Goal: Task Accomplishment & Management: Use online tool/utility

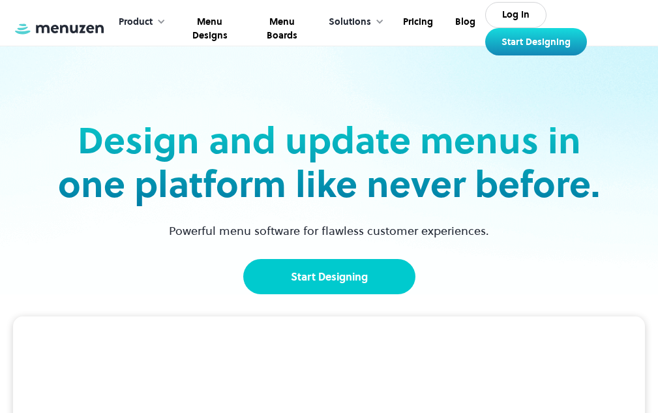
drag, startPoint x: 0, startPoint y: 0, endPoint x: 346, endPoint y: 289, distance: 450.4
click at [346, 289] on link "Start Designing" at bounding box center [329, 276] width 172 height 35
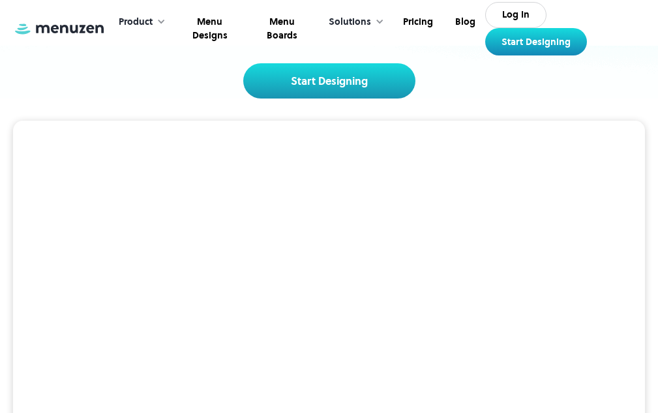
scroll to position [261, 0]
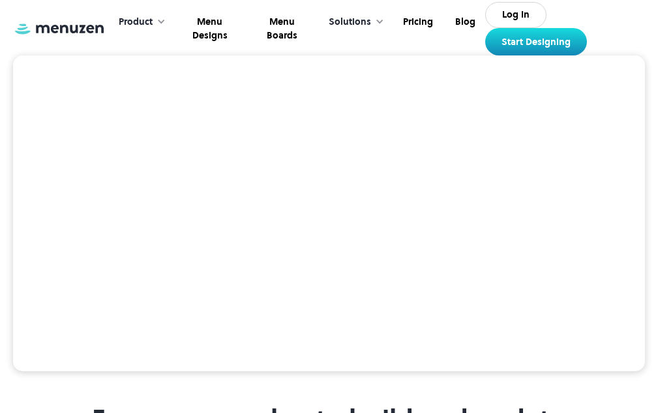
click at [121, 218] on video at bounding box center [329, 213] width 632 height 316
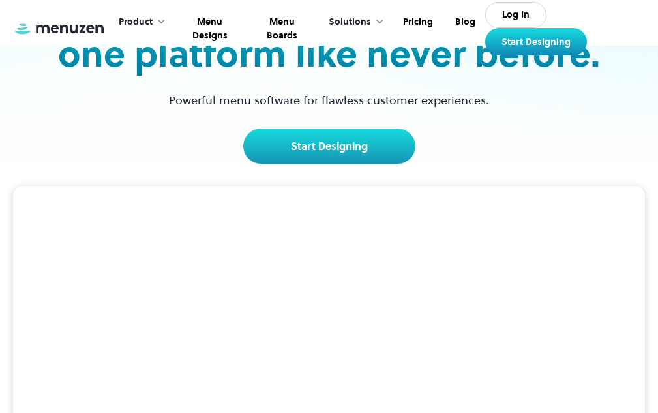
scroll to position [0, 0]
